Goal: Task Accomplishment & Management: Complete application form

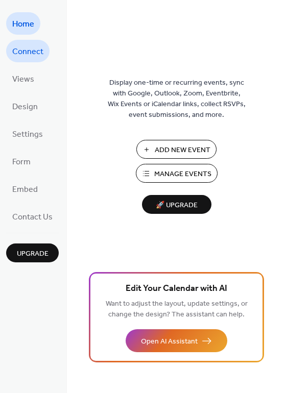
click at [34, 51] on span "Connect" at bounding box center [27, 52] width 31 height 16
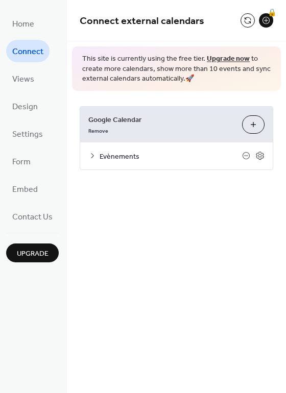
click at [252, 123] on button "Choose Calendars" at bounding box center [253, 124] width 22 height 18
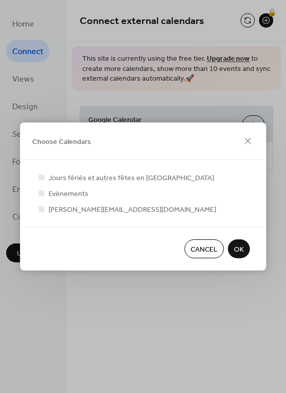
click at [236, 249] on span "OK" at bounding box center [239, 249] width 10 height 11
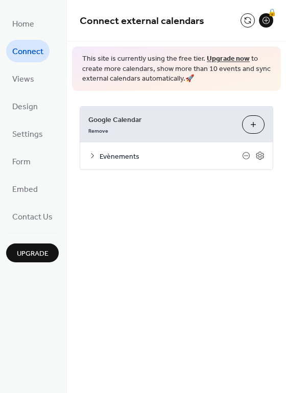
click at [126, 155] on span "Evènements" at bounding box center [170, 156] width 142 height 11
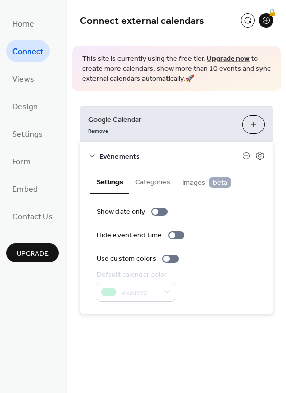
click at [126, 155] on span "Evènements" at bounding box center [170, 156] width 142 height 11
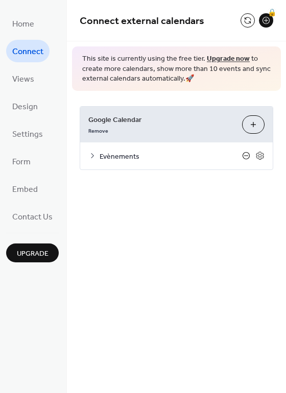
click at [246, 156] on icon at bounding box center [246, 156] width 4 height 1
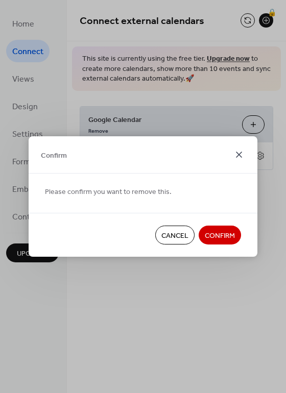
click at [240, 152] on icon at bounding box center [239, 154] width 6 height 6
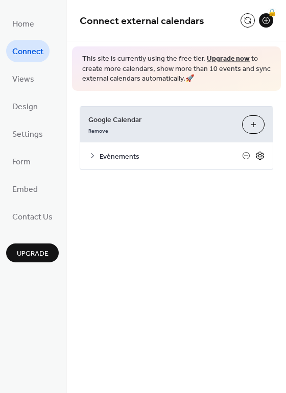
click at [260, 158] on icon at bounding box center [259, 155] width 9 height 9
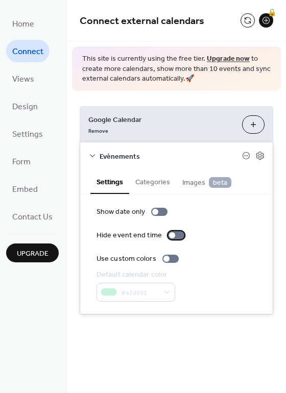
click at [168, 239] on div at bounding box center [176, 235] width 16 height 8
click at [281, 268] on div "Google Calendar Remove Choose Calendars Evènements Settings Categories Images b…" at bounding box center [176, 210] width 219 height 239
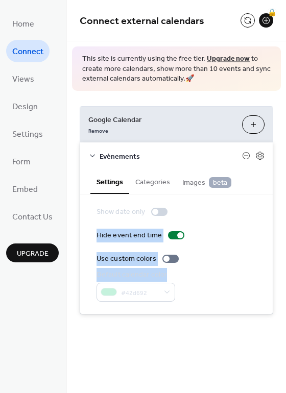
drag, startPoint x: 281, startPoint y: 268, endPoint x: 281, endPoint y: 219, distance: 48.5
click at [281, 219] on div "Google Calendar Remove Choose Calendars Evènements Settings Categories Images b…" at bounding box center [176, 210] width 219 height 239
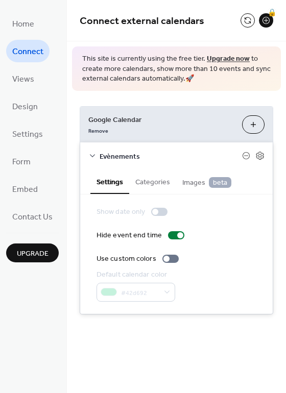
click at [281, 219] on div "Google Calendar Remove Choose Calendars Evènements Settings Categories Images b…" at bounding box center [176, 210] width 219 height 239
drag, startPoint x: 281, startPoint y: 219, endPoint x: 281, endPoint y: 213, distance: 6.6
click at [281, 213] on div "Google Calendar Remove Choose Calendars Evènements Settings Categories Images b…" at bounding box center [176, 210] width 219 height 239
click at [277, 225] on div "Google Calendar Remove Choose Calendars Evènements Settings Categories Images b…" at bounding box center [176, 210] width 219 height 239
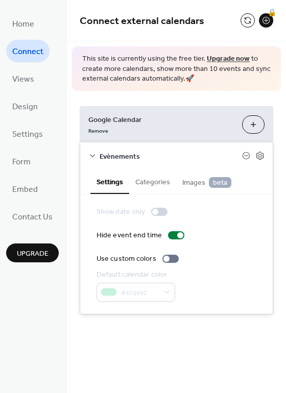
click at [277, 225] on div "Google Calendar Remove Choose Calendars Evènements Settings Categories Images b…" at bounding box center [176, 210] width 219 height 239
click at [252, 122] on button "Choose Calendars" at bounding box center [253, 124] width 22 height 18
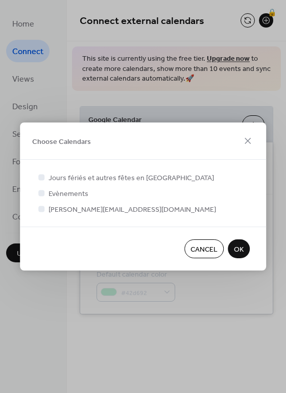
click at [236, 247] on span "OK" at bounding box center [239, 249] width 10 height 11
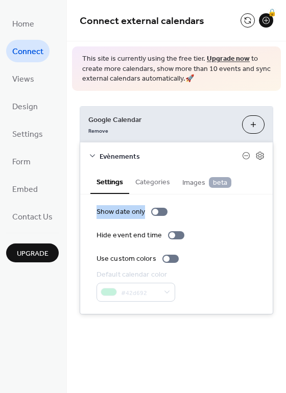
drag, startPoint x: 283, startPoint y: 190, endPoint x: 284, endPoint y: 220, distance: 30.6
click at [284, 220] on div "Google Calendar Remove Choose Calendars Evènements Settings Categories Images b…" at bounding box center [176, 210] width 219 height 239
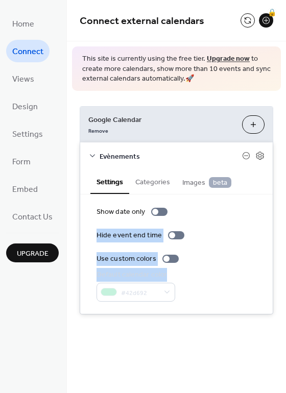
drag, startPoint x: 284, startPoint y: 220, endPoint x: 283, endPoint y: 270, distance: 49.5
click at [283, 270] on div "Google Calendar Remove Choose Calendars Evènements Settings Categories Images b…" at bounding box center [176, 210] width 219 height 239
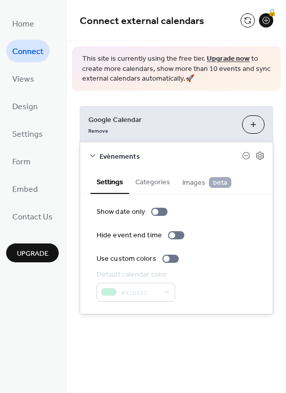
click at [283, 270] on div "Google Calendar Remove Choose Calendars Evènements Settings Categories Images b…" at bounding box center [176, 210] width 219 height 239
click at [283, 273] on div "Google Calendar Remove Choose Calendars Evènements Settings Categories Images b…" at bounding box center [176, 210] width 219 height 239
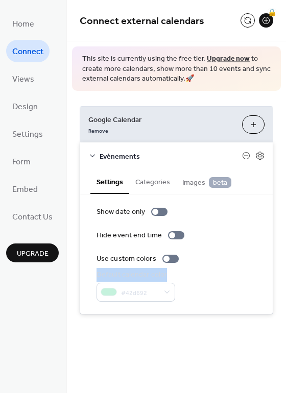
click at [283, 273] on div "Google Calendar Remove Choose Calendars Evènements Settings Categories Images b…" at bounding box center [176, 210] width 219 height 239
click at [285, 209] on div "Google Calendar Remove Choose Calendars Evènements Settings Categories Images b…" at bounding box center [176, 210] width 219 height 239
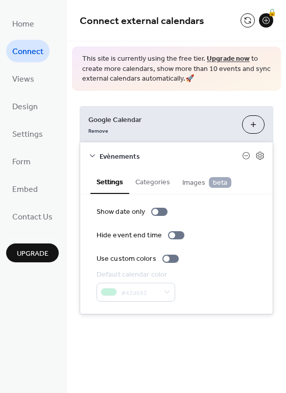
click at [285, 209] on div "Google Calendar Remove Choose Calendars Evènements Settings Categories Images b…" at bounding box center [176, 210] width 219 height 239
drag, startPoint x: 285, startPoint y: 209, endPoint x: 286, endPoint y: 235, distance: 26.0
click at [285, 235] on html "Home Connect Views Design Settings Form Embed Contact Us Upgrade Connect Upgrad…" at bounding box center [143, 196] width 286 height 393
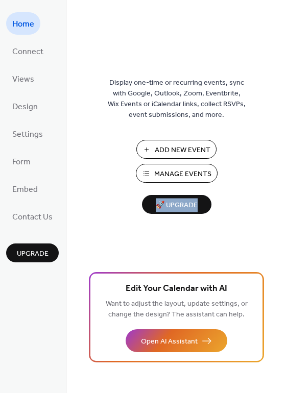
drag, startPoint x: 282, startPoint y: 180, endPoint x: 291, endPoint y: 230, distance: 50.8
click at [285, 230] on html "Home Connect Views Design Settings Form Embed Contact Us Upgrade Home Upgrade D…" at bounding box center [143, 196] width 286 height 393
click at [176, 50] on img at bounding box center [176, 46] width 0 height 26
click at [192, 148] on span "Add New Event" at bounding box center [183, 150] width 56 height 11
click at [283, 243] on div "Display one-time or recurring events, sync with Google, Outlook, Zoom, Eventbri…" at bounding box center [176, 213] width 219 height 360
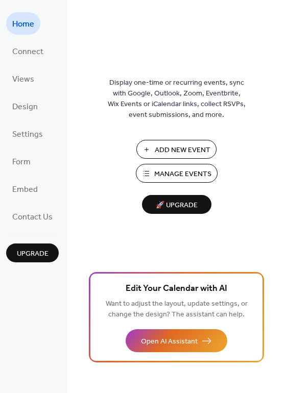
click at [283, 243] on div "Display one-time or recurring events, sync with Google, Outlook, Zoom, Eventbri…" at bounding box center [176, 213] width 219 height 360
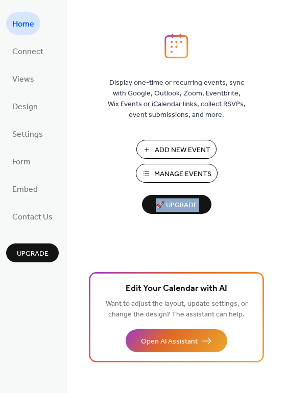
click at [283, 243] on div "Display one-time or recurring events, sync with Google, Outlook, Zoom, Eventbri…" at bounding box center [176, 213] width 219 height 360
drag, startPoint x: 283, startPoint y: 243, endPoint x: 283, endPoint y: 252, distance: 9.7
click at [283, 252] on div "Display one-time or recurring events, sync with Google, Outlook, Zoom, Eventbri…" at bounding box center [176, 213] width 219 height 360
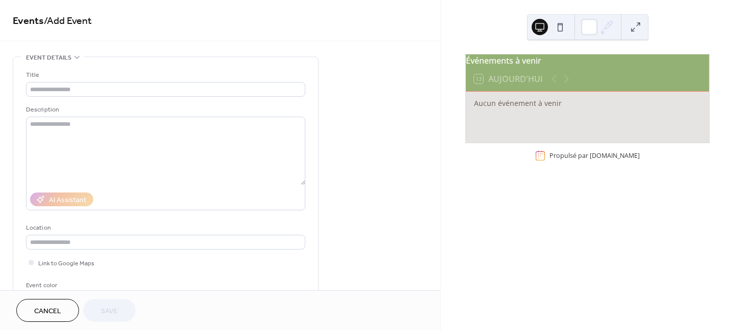
click at [537, 161] on rect at bounding box center [541, 156] width 10 height 10
click at [561, 28] on button at bounding box center [560, 27] width 16 height 16
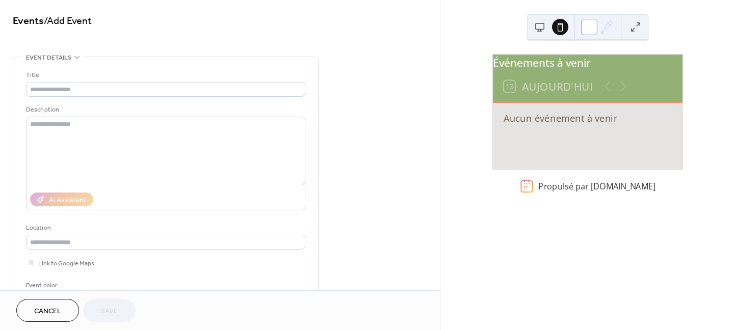
click at [596, 26] on div at bounding box center [589, 27] width 16 height 16
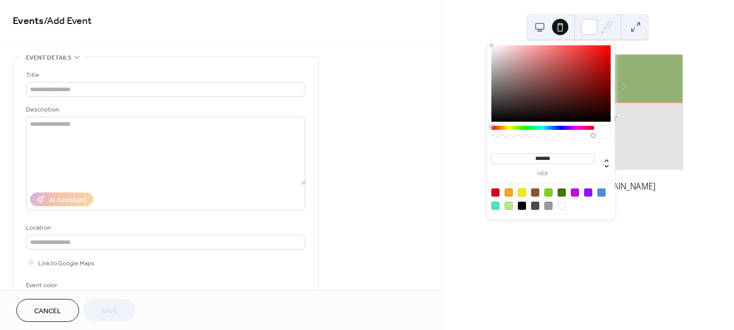
click at [608, 29] on icon at bounding box center [607, 26] width 15 height 15
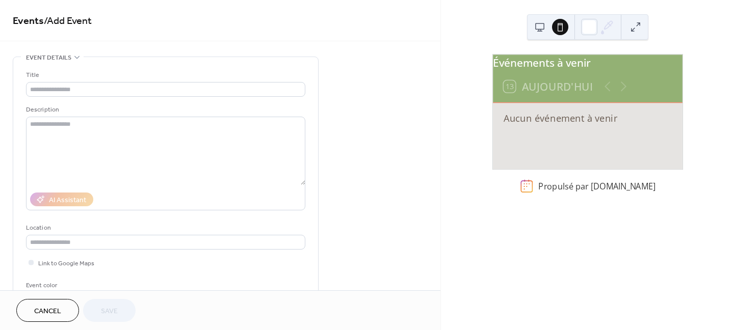
click at [638, 24] on button at bounding box center [636, 27] width 16 height 16
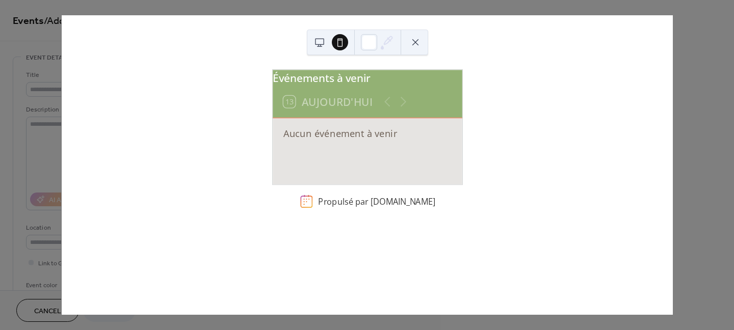
click at [413, 44] on button at bounding box center [416, 42] width 16 height 16
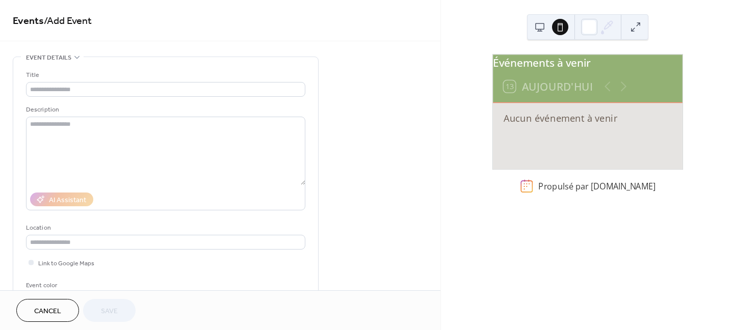
click at [521, 193] on rect at bounding box center [526, 186] width 13 height 13
drag, startPoint x: 524, startPoint y: 203, endPoint x: 521, endPoint y: 196, distance: 8.2
click at [521, 193] on rect at bounding box center [526, 186] width 13 height 13
drag, startPoint x: 521, startPoint y: 196, endPoint x: 540, endPoint y: 192, distance: 19.2
click at [540, 193] on div "Propulsé par EventsCalendar.co" at bounding box center [587, 187] width 145 height 20
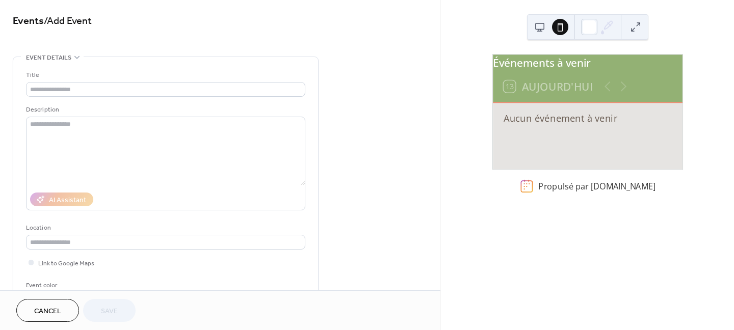
click at [586, 70] on div "Événements à venir" at bounding box center [588, 63] width 190 height 16
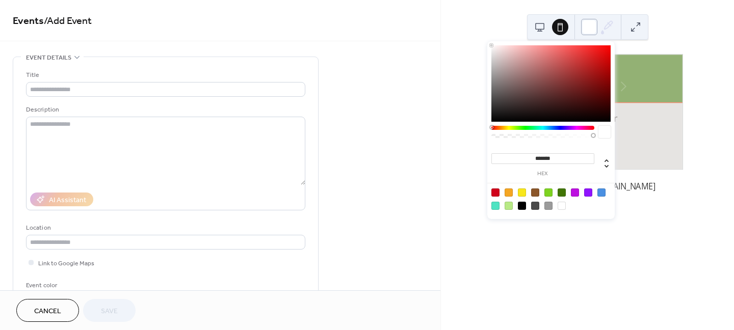
click at [592, 26] on div at bounding box center [589, 27] width 16 height 16
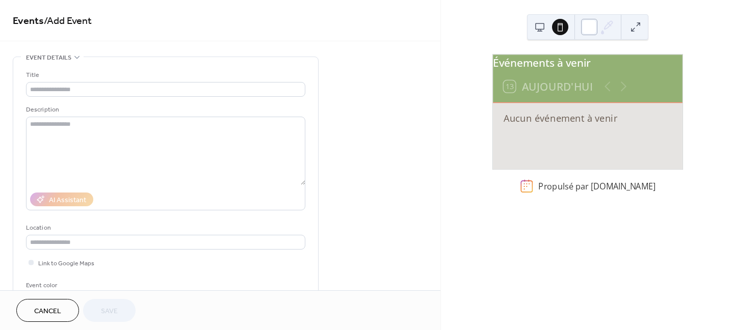
click at [592, 26] on div at bounding box center [589, 27] width 16 height 16
click at [538, 28] on button at bounding box center [540, 27] width 16 height 16
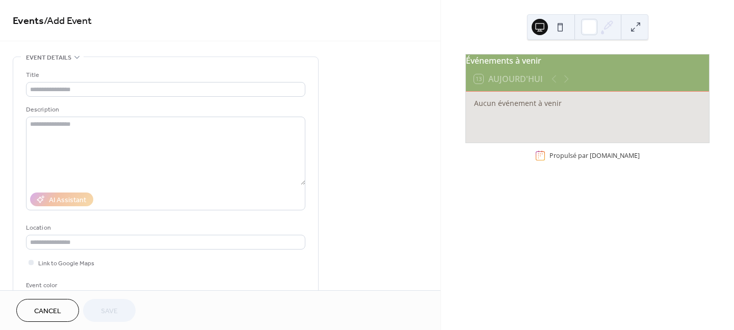
click at [538, 28] on button at bounding box center [540, 27] width 16 height 16
click at [542, 109] on div "Aucun événement à venir" at bounding box center [587, 103] width 227 height 11
click at [71, 59] on div "Event details" at bounding box center [52, 57] width 63 height 11
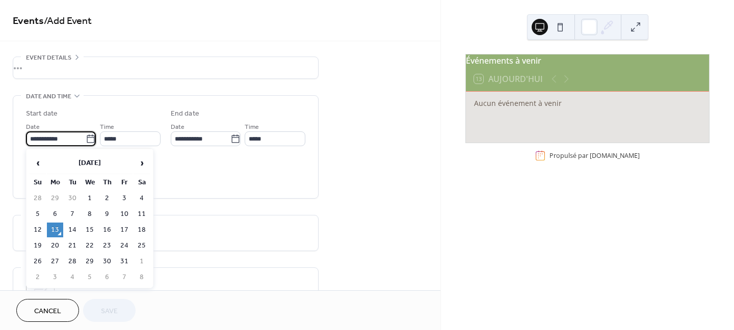
click at [47, 139] on input "**********" at bounding box center [56, 139] width 60 height 15
click at [142, 227] on td "18" at bounding box center [142, 230] width 16 height 15
type input "**********"
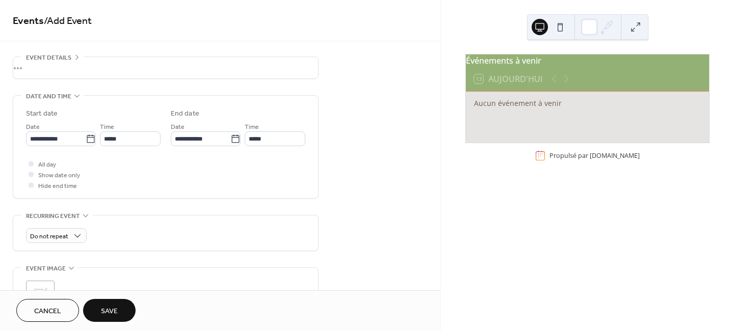
click at [43, 71] on div "•••" at bounding box center [165, 67] width 305 height 21
